Goal: Task Accomplishment & Management: Manage account settings

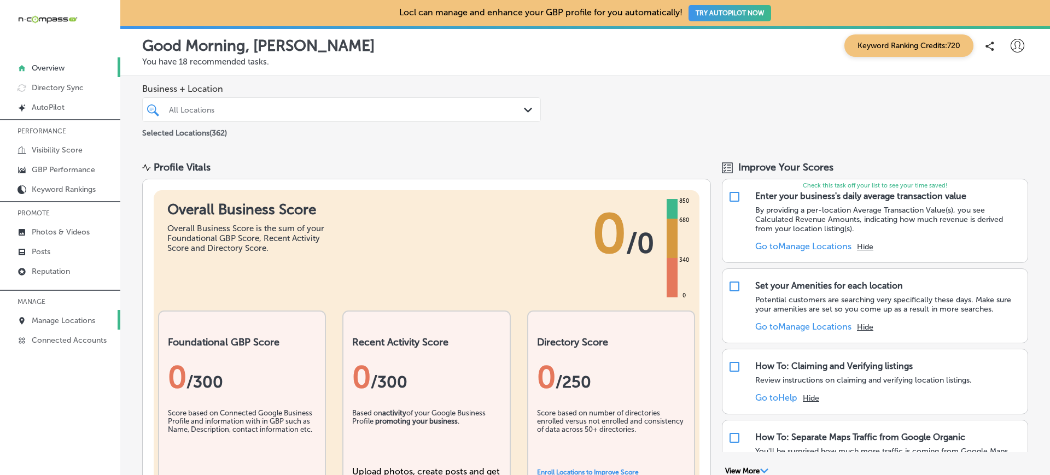
click at [65, 320] on p "Manage Locations" at bounding box center [63, 320] width 63 height 9
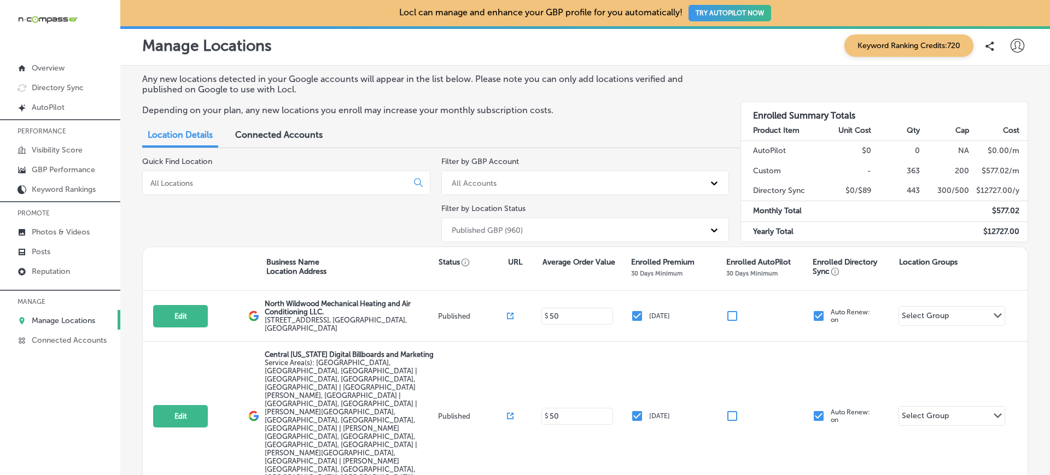
click at [263, 182] on input at bounding box center [277, 183] width 256 height 10
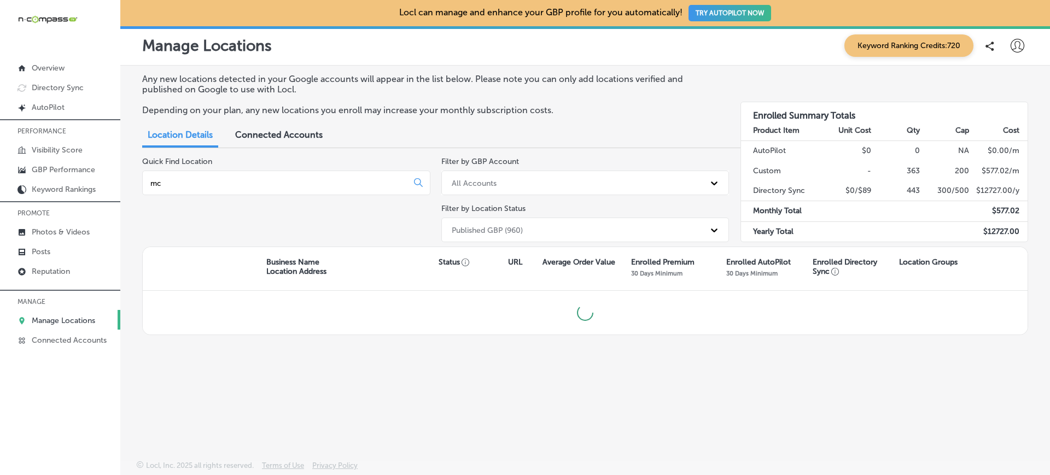
type input "m"
type input "success"
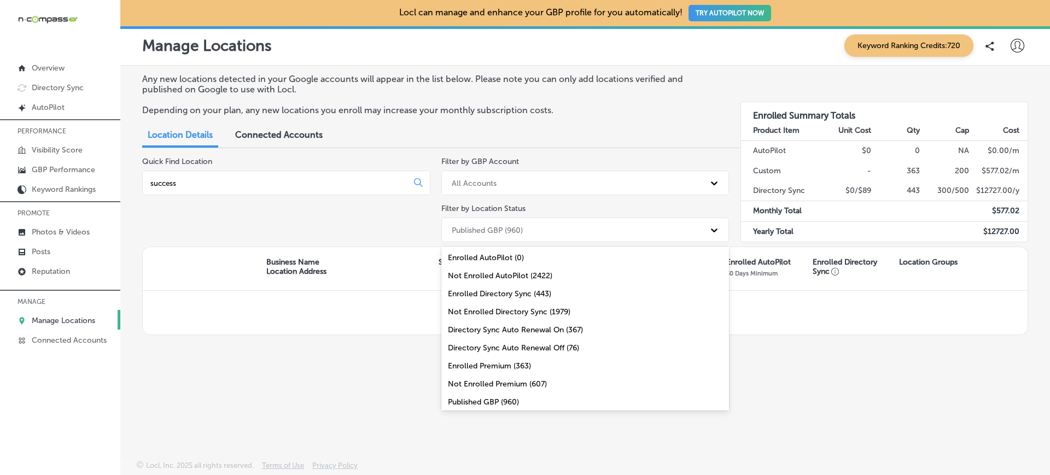
click at [544, 226] on div "Published GBP (960)" at bounding box center [575, 230] width 259 height 18
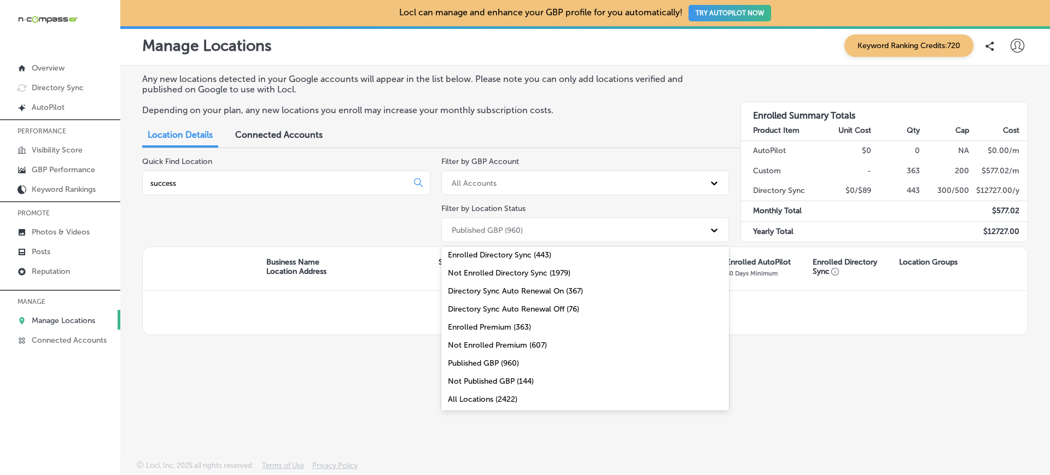
click at [531, 403] on div "All Locations (2422)" at bounding box center [585, 399] width 288 height 18
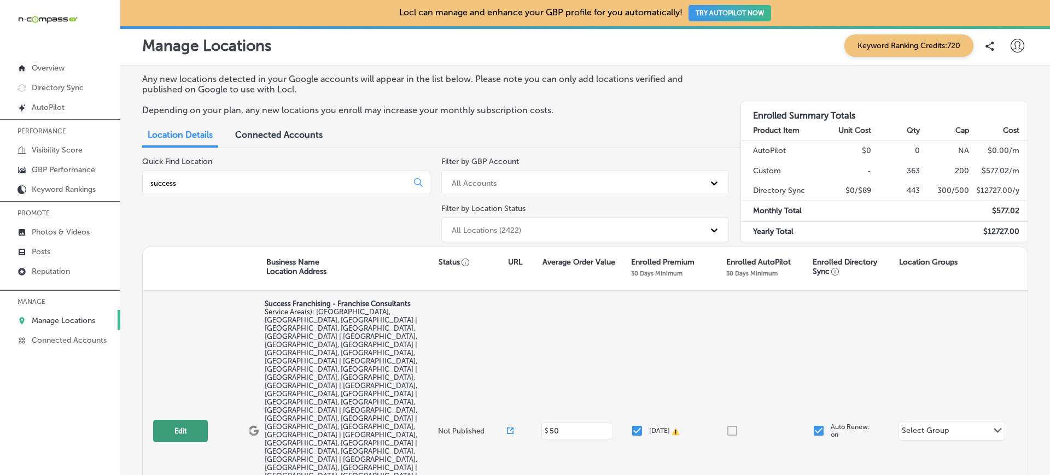
click at [180, 420] on button "Edit" at bounding box center [180, 431] width 55 height 22
select select "US"
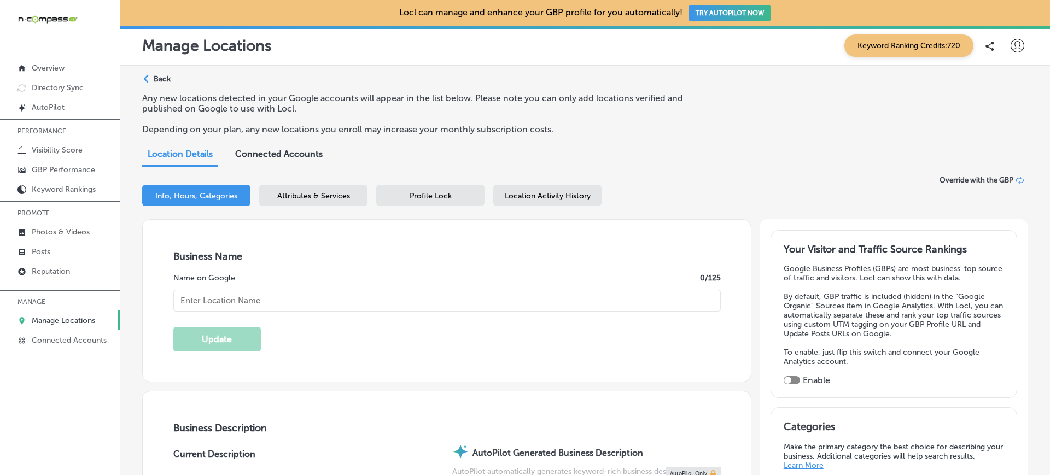
type input "http://www.successfranchising.com/contact-us/"
type input "+1 281 782 3564"
type textarea "Success Franchising is a women-owned franchise consulting firm based in Houston…"
checkbox input "true"
checkbox input "false"
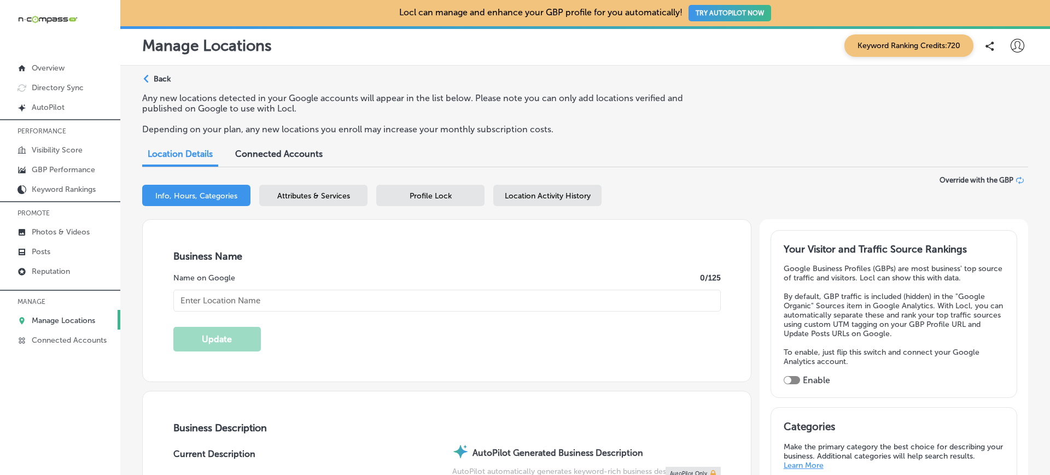
type input "945 McKinney St #11326"
type input "Houston"
type input "77002"
type input "US"
type input "Success Franchising - Franchise Consultants"
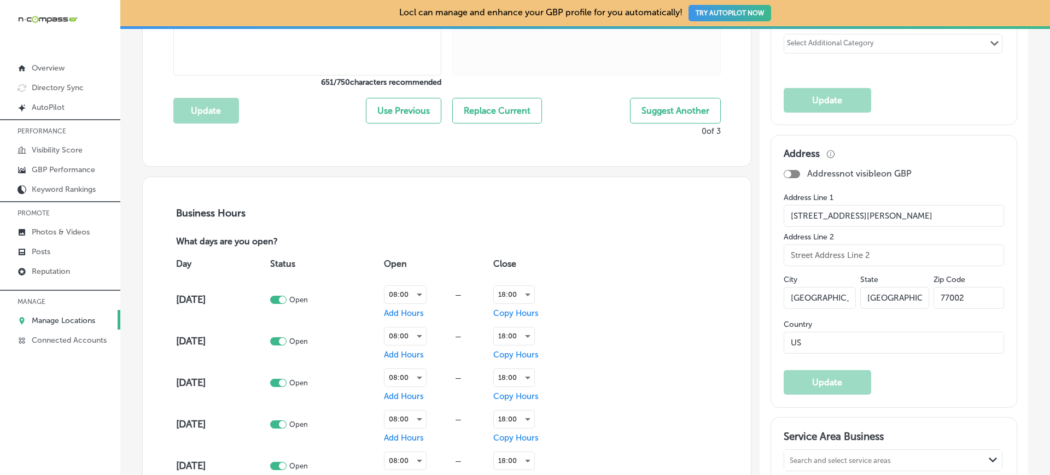
scroll to position [600, 0]
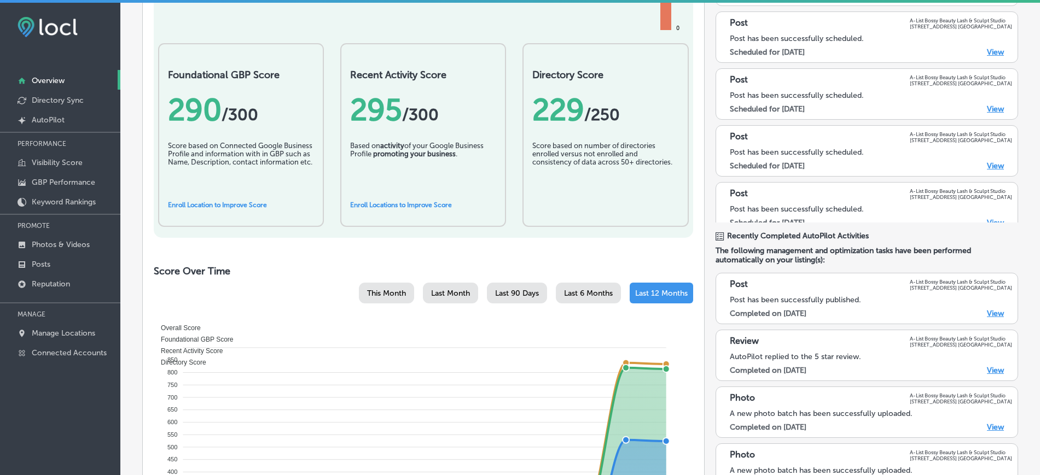
scroll to position [233, 0]
click at [88, 328] on link "Manage Locations" at bounding box center [60, 333] width 120 height 20
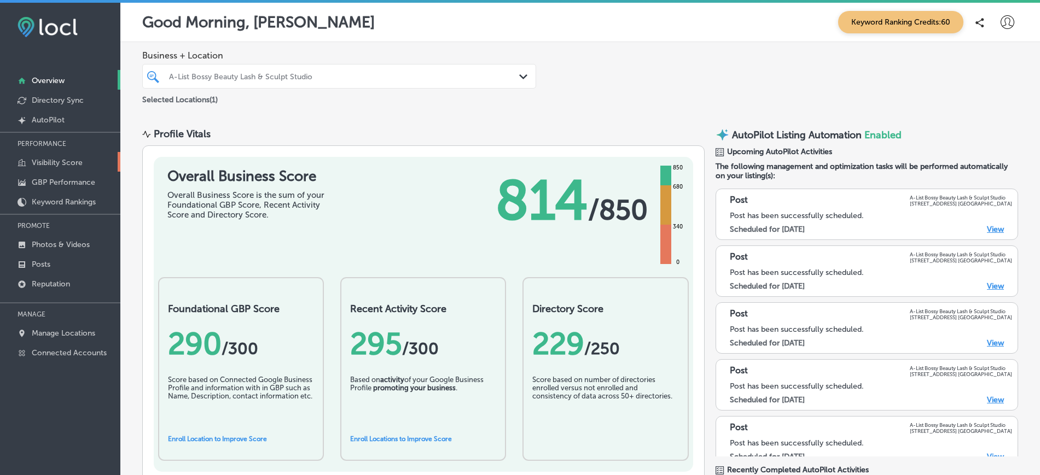
click at [76, 160] on p "Visibility Score" at bounding box center [57, 162] width 51 height 9
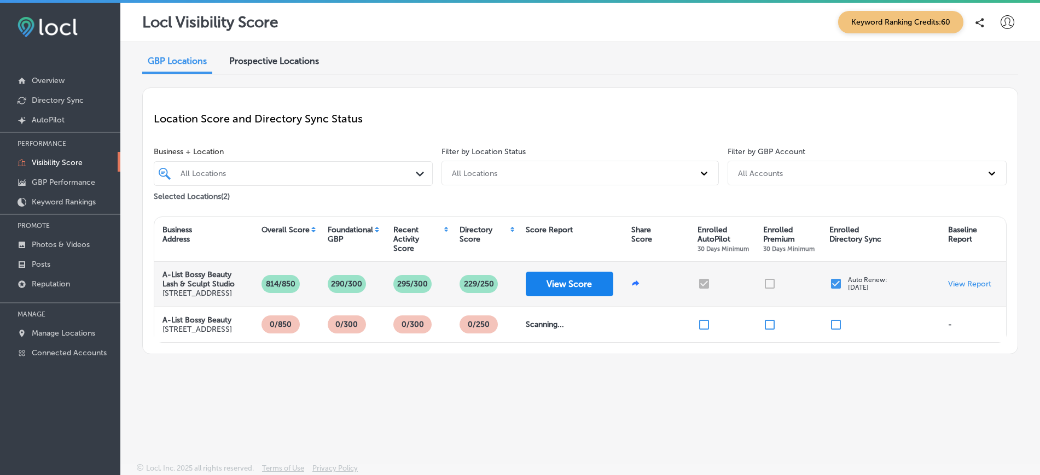
click at [582, 291] on button "View Score" at bounding box center [570, 284] width 88 height 25
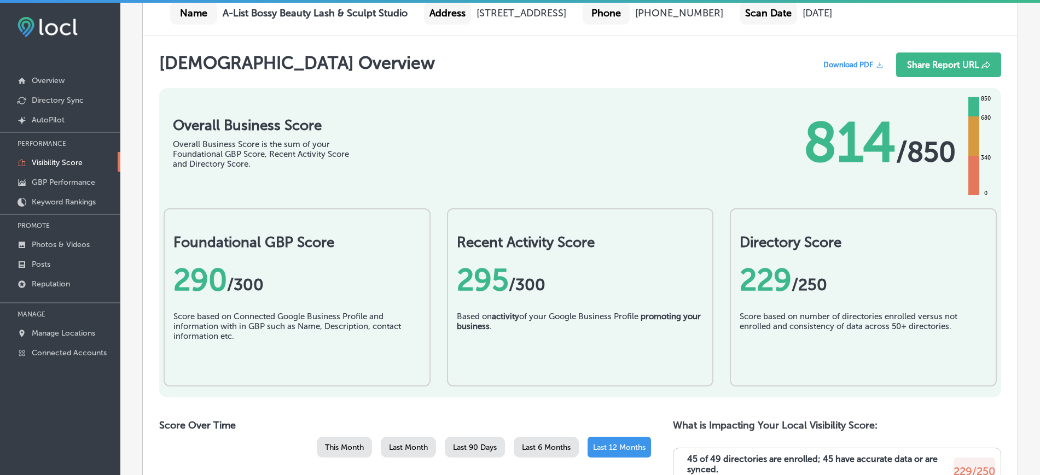
scroll to position [174, 0]
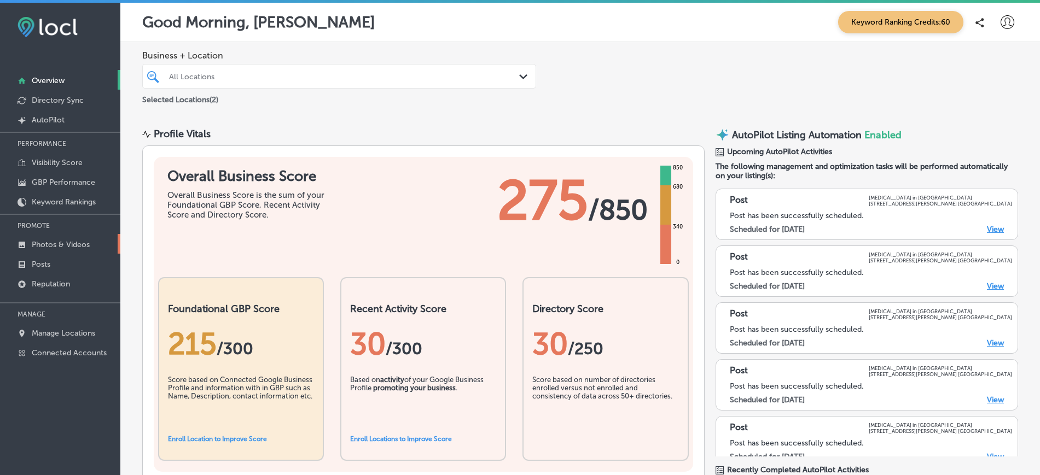
click at [72, 241] on p "Photos & Videos" at bounding box center [61, 244] width 58 height 9
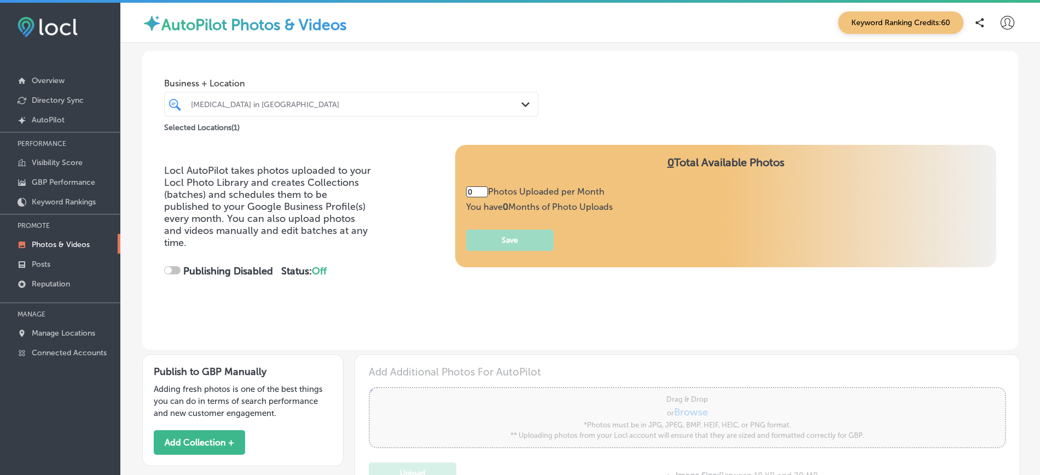
type input "5"
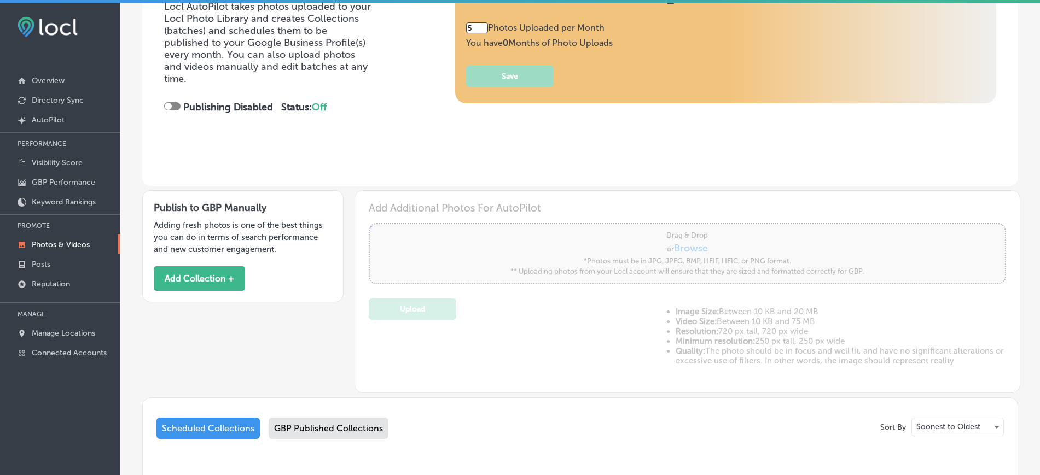
scroll to position [321, 0]
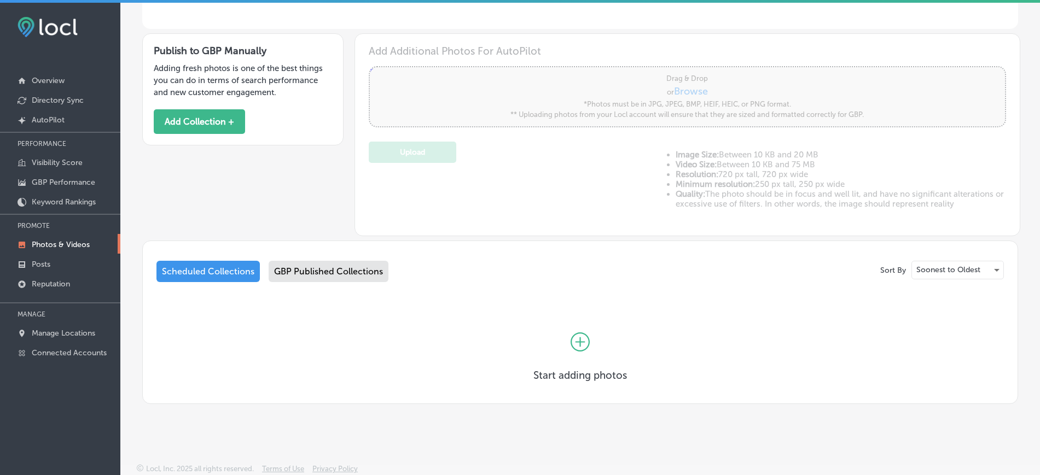
click at [316, 274] on div "GBP Published Collections" at bounding box center [329, 271] width 120 height 21
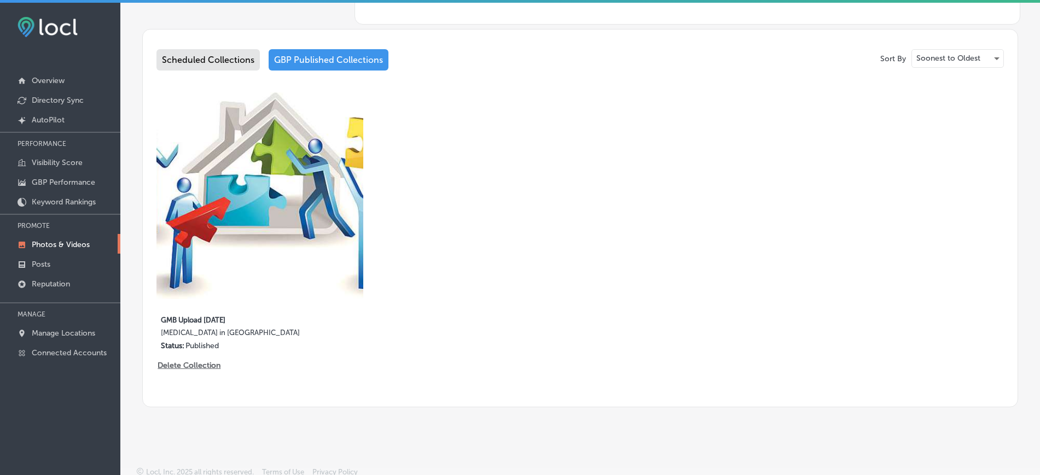
scroll to position [532, 0]
click at [78, 264] on link "Posts" at bounding box center [60, 264] width 120 height 20
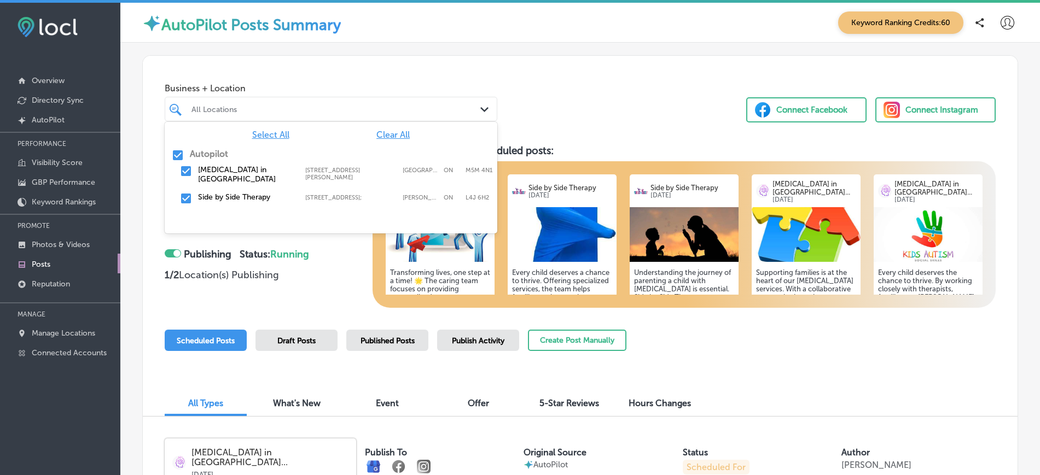
click at [485, 110] on div "Path Created with Sketch." at bounding box center [486, 110] width 12 height 12
click at [179, 152] on input "checkbox" at bounding box center [177, 155] width 13 height 13
click at [185, 169] on input "checkbox" at bounding box center [185, 171] width 13 height 13
click at [596, 116] on div "Business + Location option 271 Ridley Blvd, selected. option 271 Ridley Blvd fo…" at bounding box center [580, 97] width 874 height 83
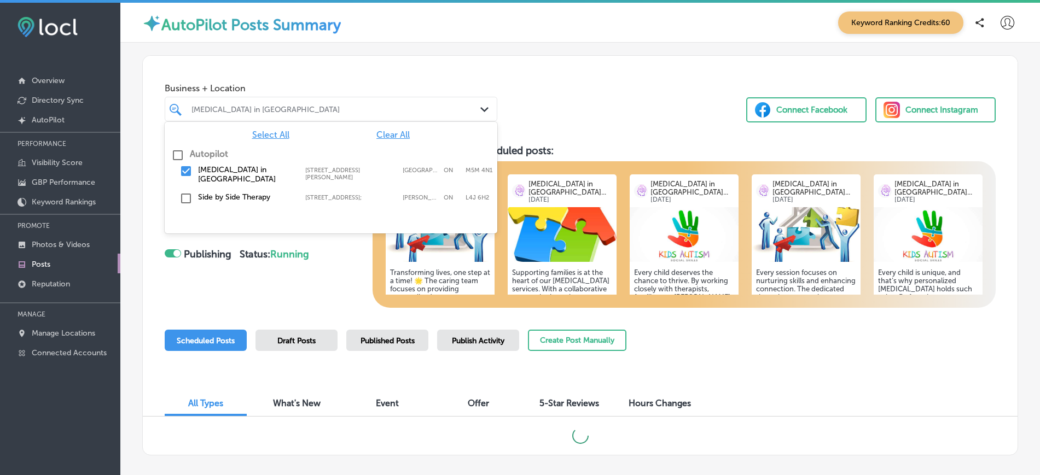
click at [480, 111] on polygon at bounding box center [484, 109] width 8 height 5
click at [188, 170] on input "checkbox" at bounding box center [185, 171] width 13 height 13
click at [185, 194] on input "checkbox" at bounding box center [185, 198] width 13 height 13
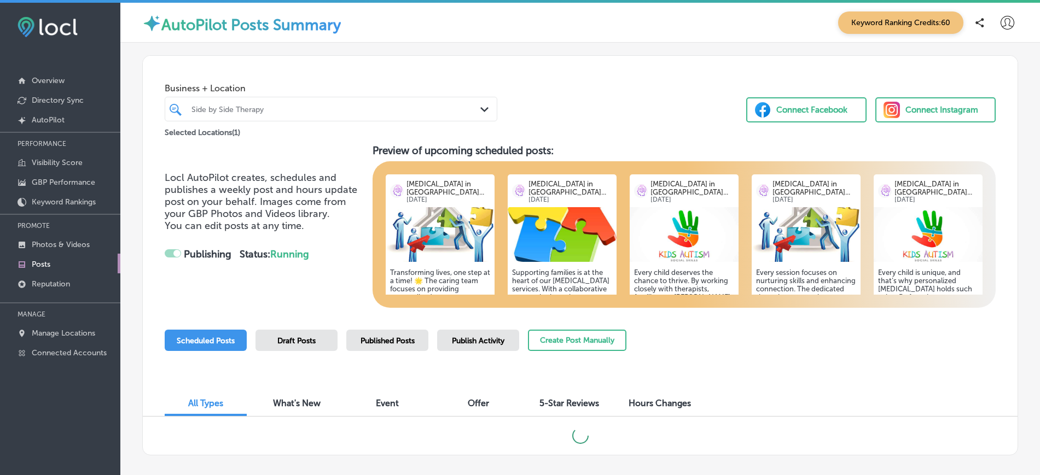
click at [599, 113] on div "Business + Location Side by Side Therapy Path Created with Sketch. Selected Loc…" at bounding box center [580, 97] width 874 height 83
checkbox input "false"
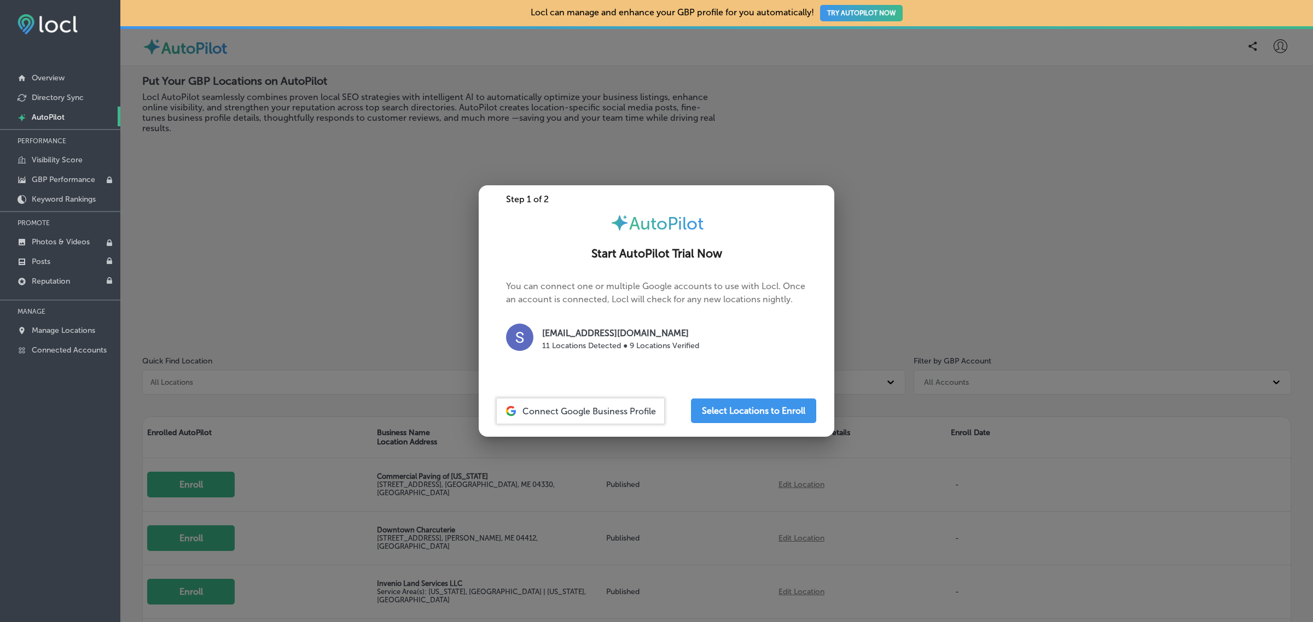
click at [1048, 48] on div at bounding box center [656, 311] width 1313 height 622
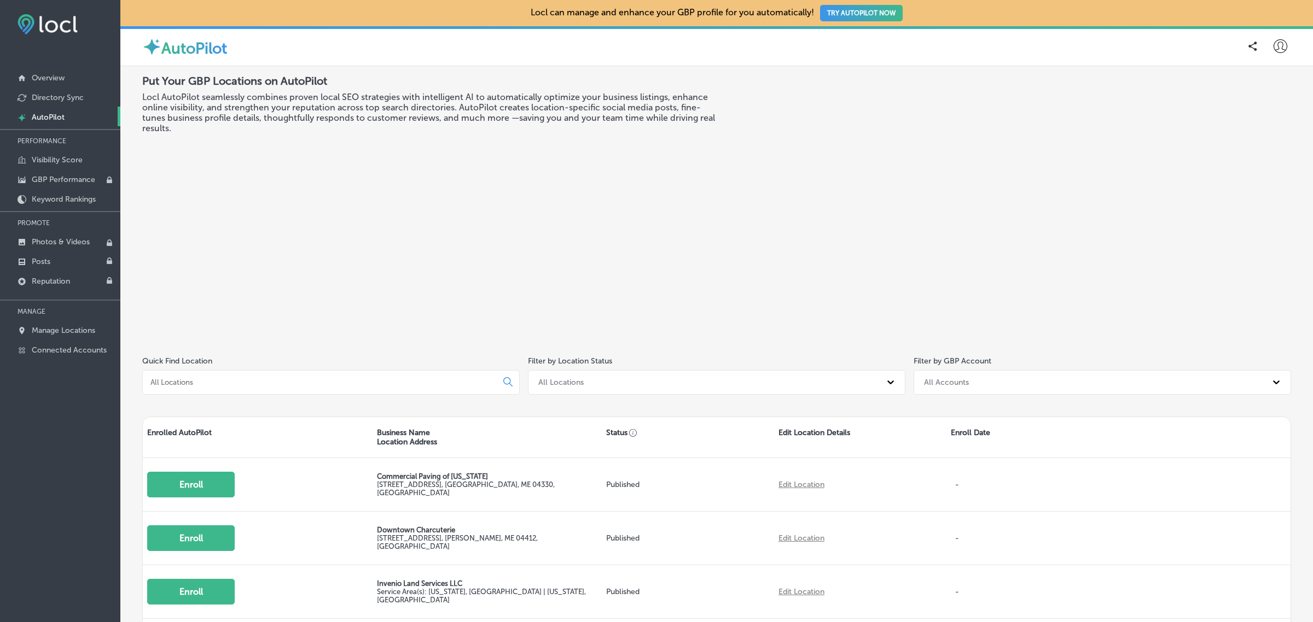
click at [1269, 54] on div at bounding box center [1280, 46] width 22 height 22
click at [1267, 81] on p "My Account" at bounding box center [1264, 85] width 49 height 13
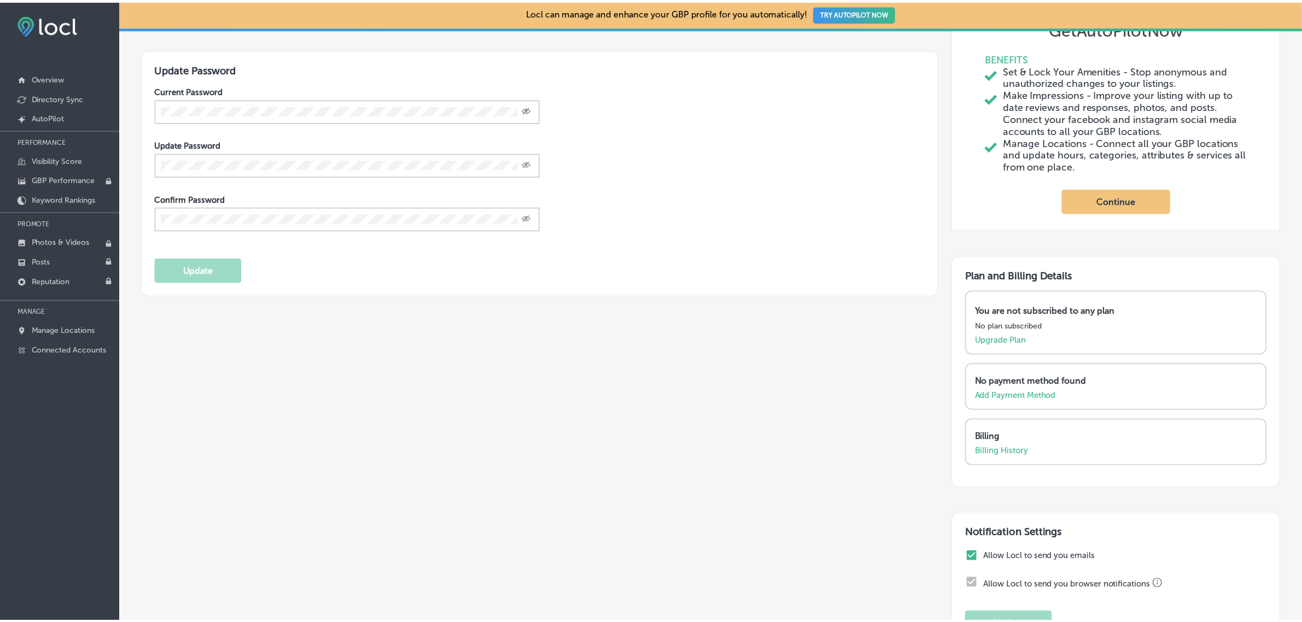
scroll to position [234, 0]
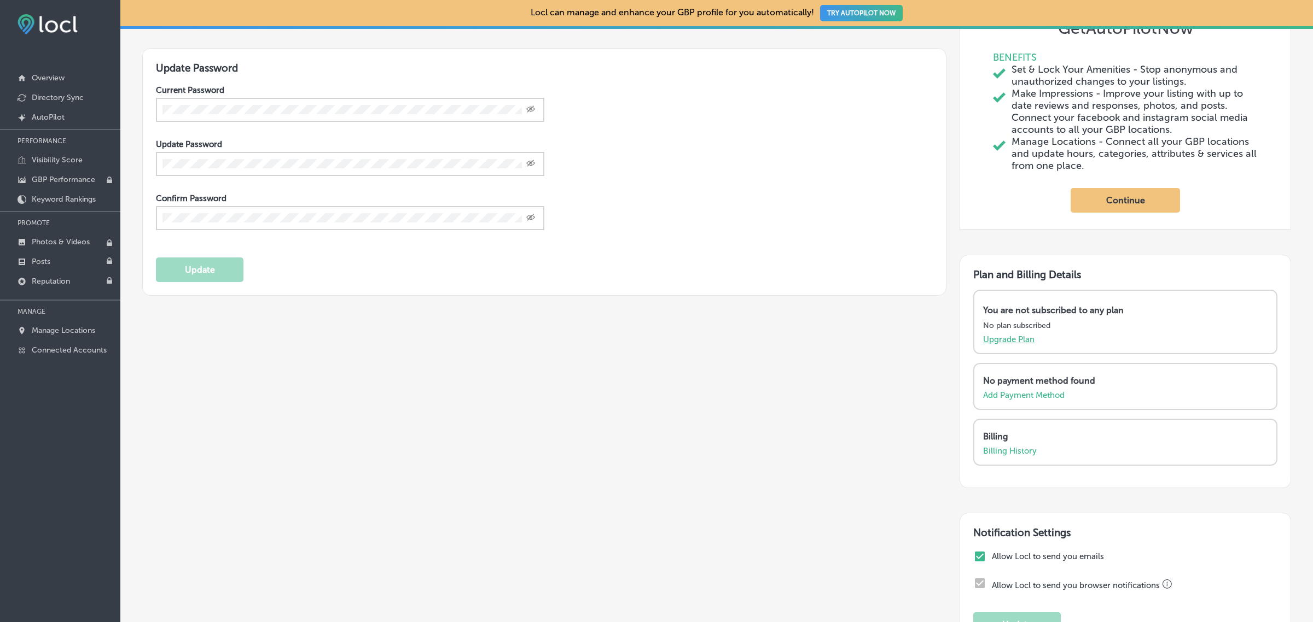
click at [1015, 345] on p "Upgrade Plan" at bounding box center [1008, 340] width 51 height 10
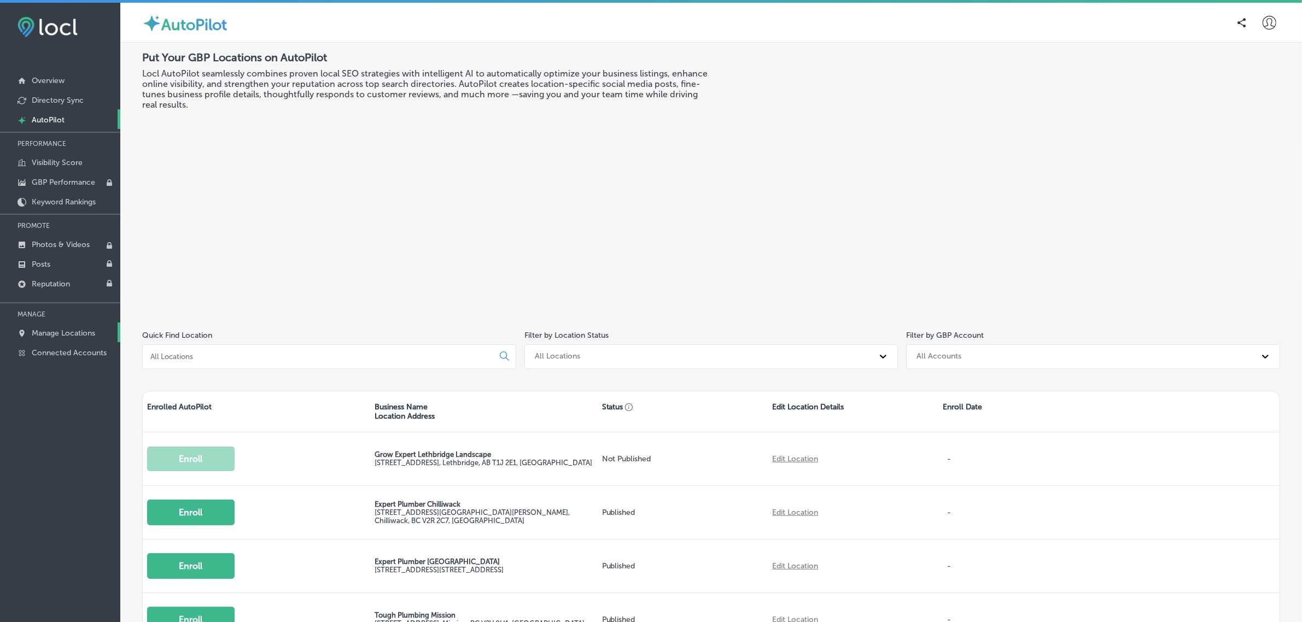
click at [54, 336] on p "Manage Locations" at bounding box center [63, 333] width 63 height 9
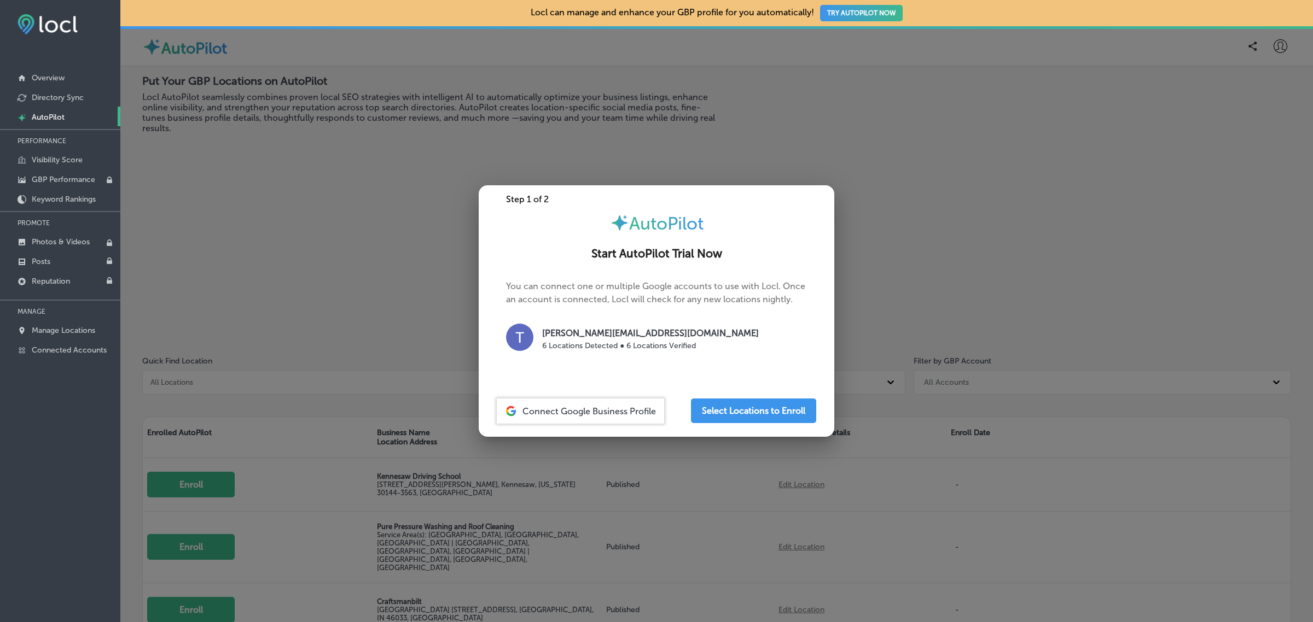
click at [323, 257] on div at bounding box center [656, 311] width 1313 height 622
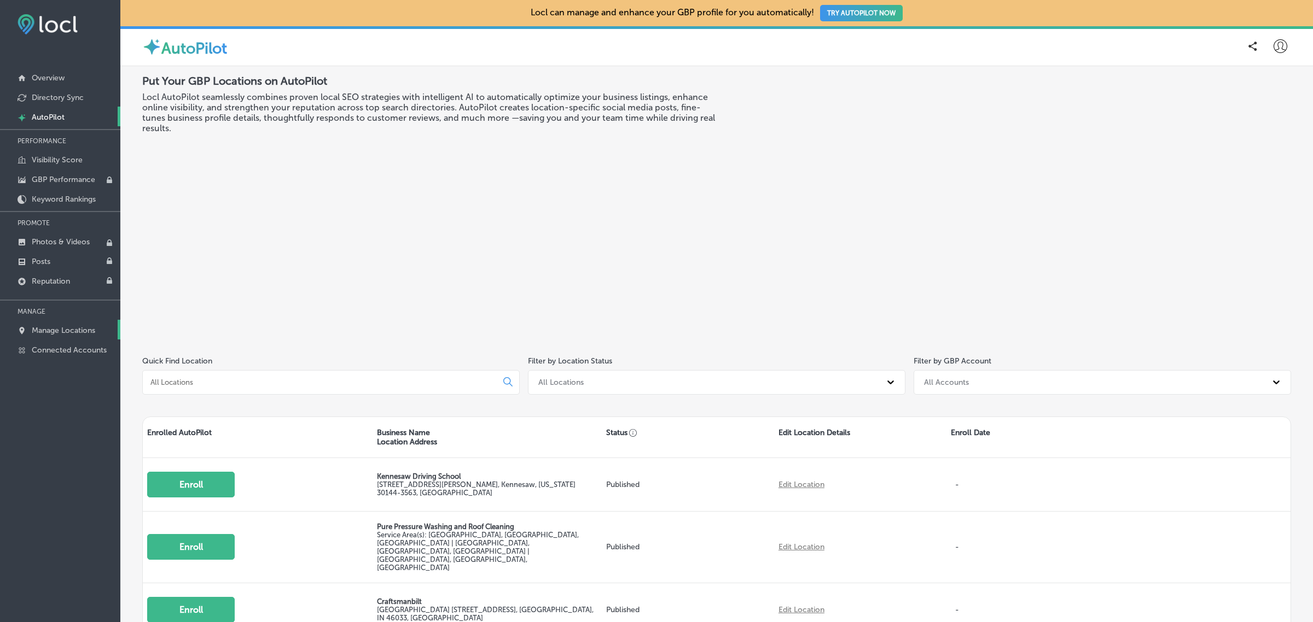
click at [69, 328] on p "Manage Locations" at bounding box center [63, 330] width 63 height 9
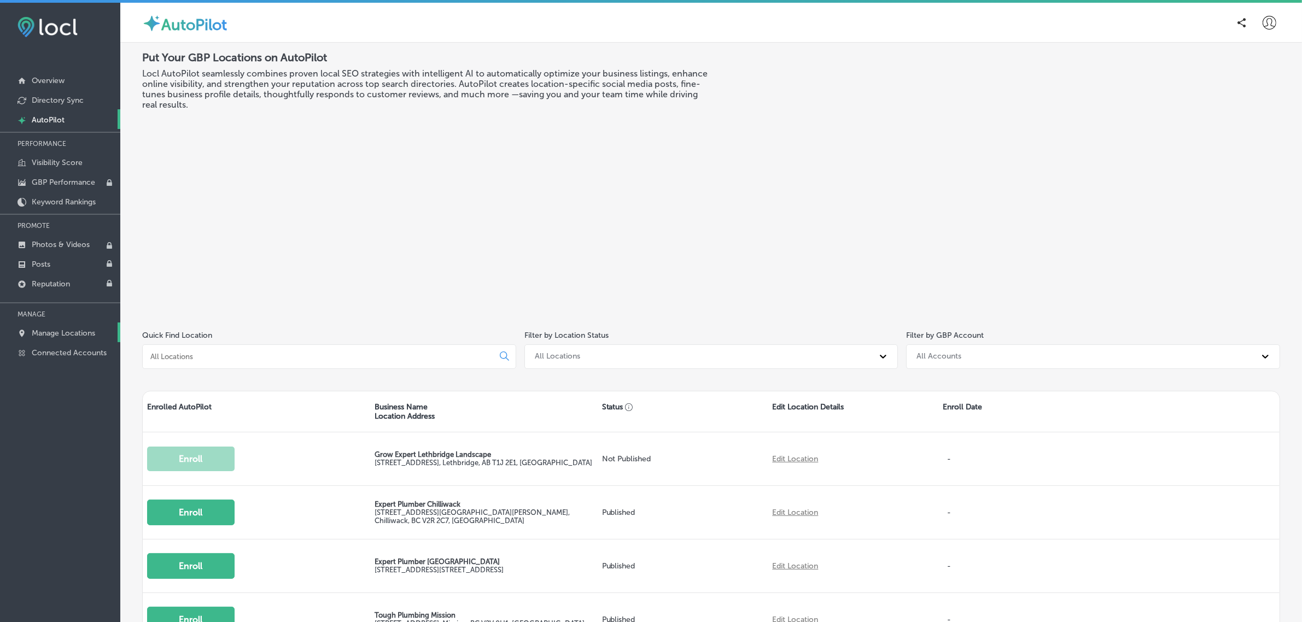
click at [82, 333] on p "Manage Locations" at bounding box center [63, 333] width 63 height 9
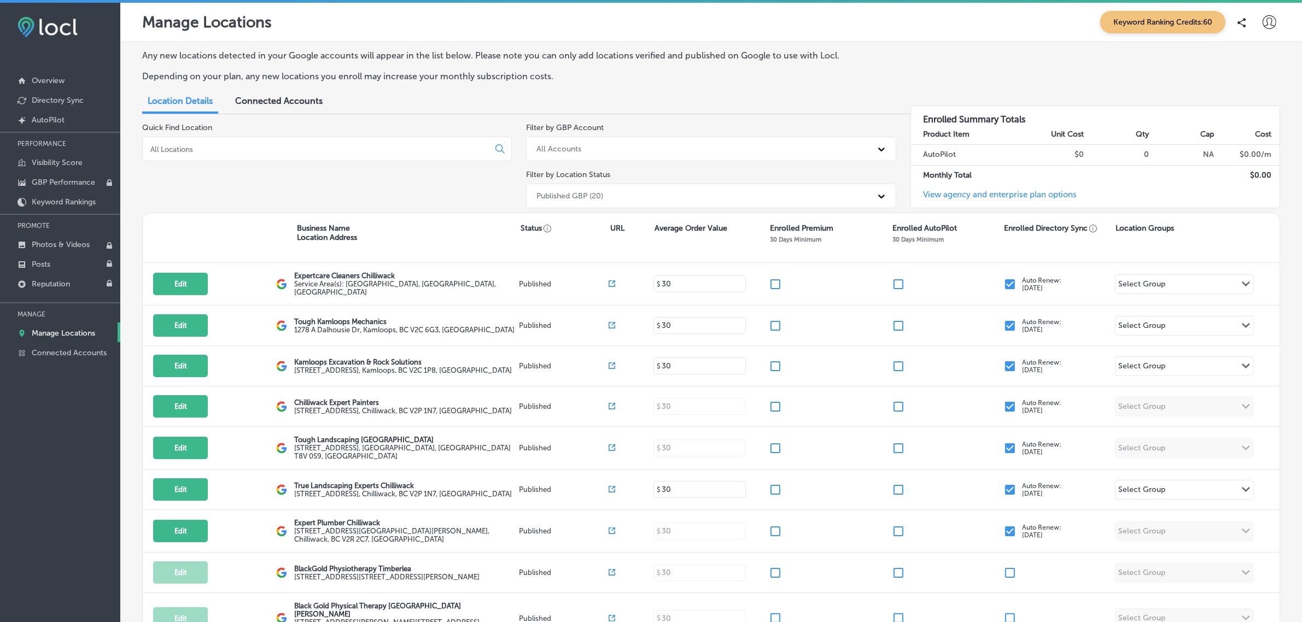
scroll to position [326, 0]
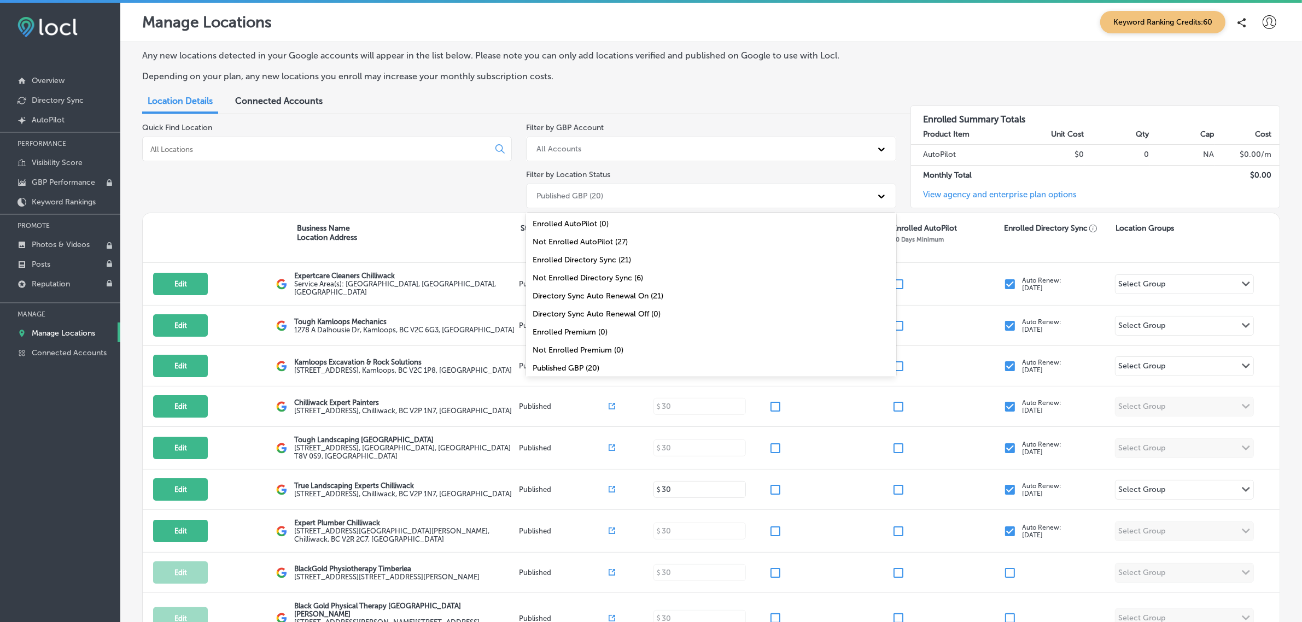
click at [733, 199] on div "Published GBP (20)" at bounding box center [701, 196] width 340 height 18
